Goal: Task Accomplishment & Management: Use online tool/utility

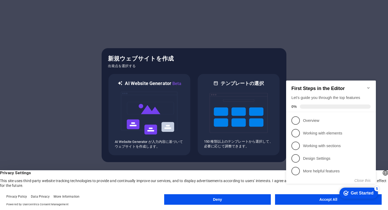
click at [367, 86] on icon "Minimize checklist" at bounding box center [368, 88] width 4 height 4
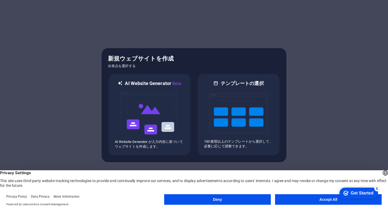
click at [316, 201] on button "Accept All" at bounding box center [328, 200] width 107 height 11
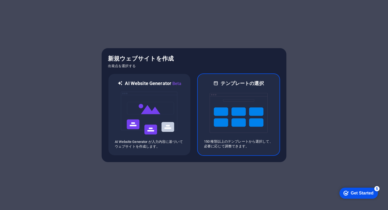
click at [229, 112] on img at bounding box center [238, 113] width 58 height 53
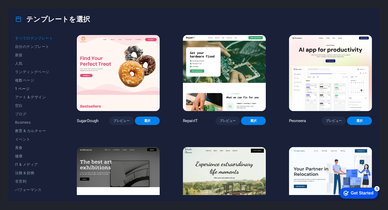
click at [44, 87] on span "1 ページ" at bounding box center [34, 89] width 39 height 4
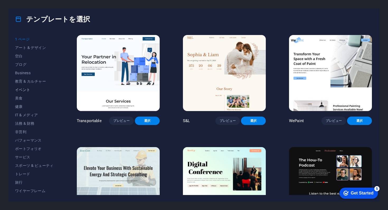
scroll to position [26, 0]
click at [35, 86] on span "ブログ" at bounding box center [34, 88] width 39 height 4
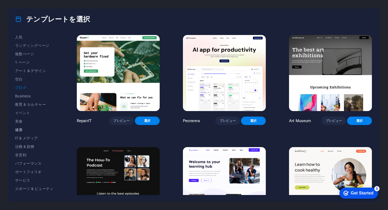
scroll to position [50, 0]
click at [23, 191] on span "ワイヤーフレーム" at bounding box center [34, 191] width 39 height 4
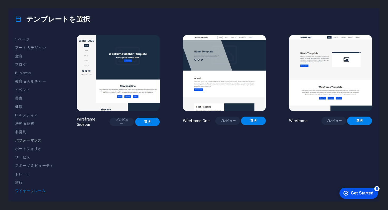
scroll to position [0, 0]
click at [32, 47] on span "自分のテンプレート" at bounding box center [34, 47] width 39 height 4
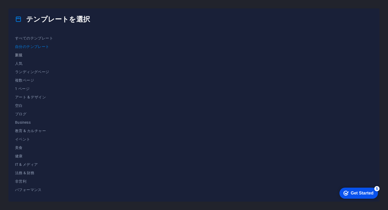
click at [29, 56] on span "新規" at bounding box center [34, 55] width 39 height 4
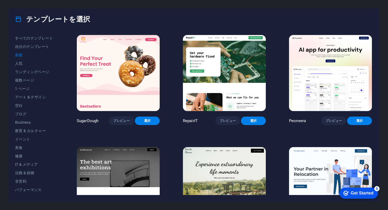
click at [27, 59] on button "新規" at bounding box center [34, 55] width 39 height 8
click at [30, 62] on span "人気" at bounding box center [34, 63] width 39 height 4
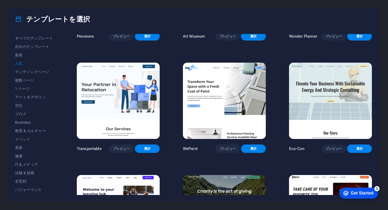
scroll to position [133, 0]
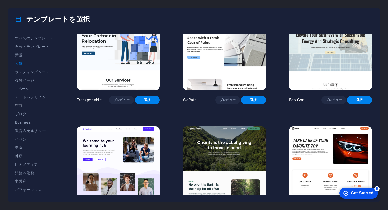
click at [37, 104] on span "空白" at bounding box center [34, 106] width 39 height 4
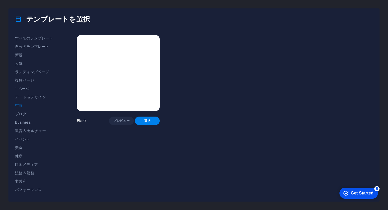
scroll to position [0, 0]
click at [30, 110] on button "ブログ" at bounding box center [34, 114] width 39 height 8
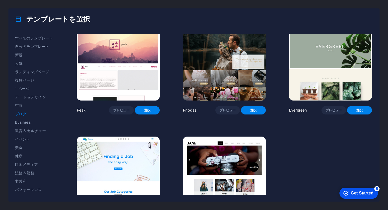
scroll to position [713, 0]
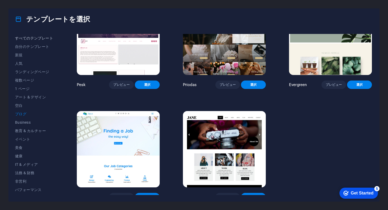
click at [32, 37] on span "すべてのテンプレート" at bounding box center [34, 38] width 39 height 4
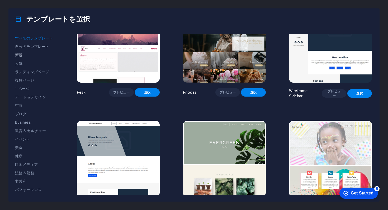
click at [27, 56] on span "新規" at bounding box center [34, 55] width 39 height 4
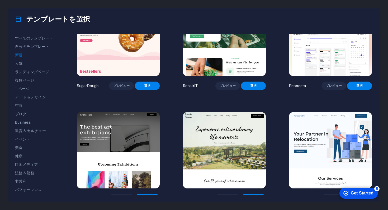
scroll to position [0, 0]
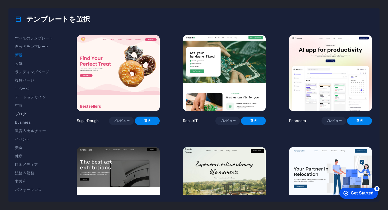
click at [29, 112] on span "ブログ" at bounding box center [34, 114] width 39 height 4
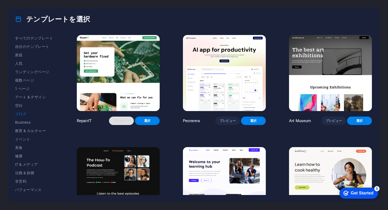
click at [127, 118] on button "プレビュー" at bounding box center [121, 121] width 25 height 8
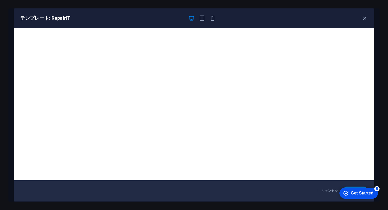
click at [385, 69] on div "テンプレート: RepairIT キャンセル 選択" at bounding box center [194, 105] width 388 height 210
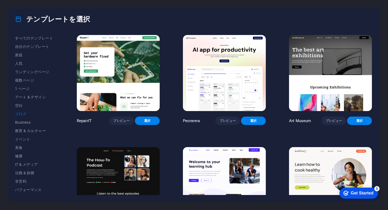
click at [319, 81] on img at bounding box center [330, 73] width 83 height 76
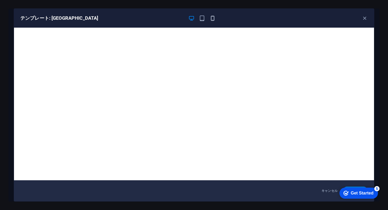
click at [210, 21] on icon "button" at bounding box center [212, 18] width 6 height 6
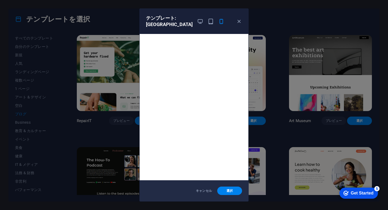
click at [276, 48] on div "テンプレート: Art Museum キャンセル 選択" at bounding box center [194, 105] width 388 height 210
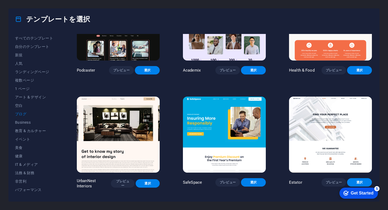
scroll to position [169, 0]
